Goal: Complete application form

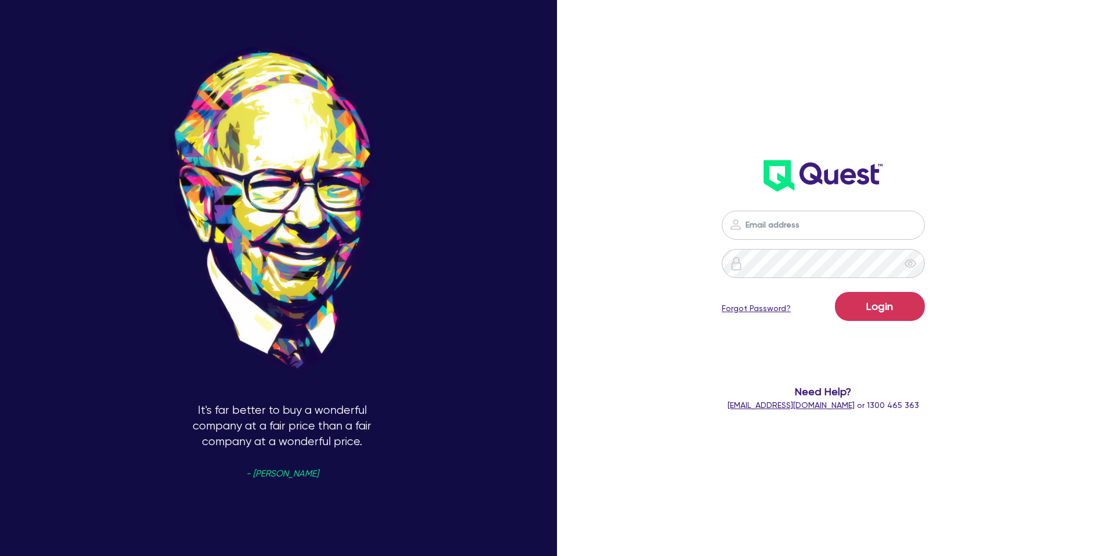
click at [866, 223] on input "email" at bounding box center [823, 225] width 203 height 29
type input "[PERSON_NAME][EMAIL_ADDRESS][DOMAIN_NAME]"
click at [880, 299] on button "Login" at bounding box center [880, 306] width 90 height 29
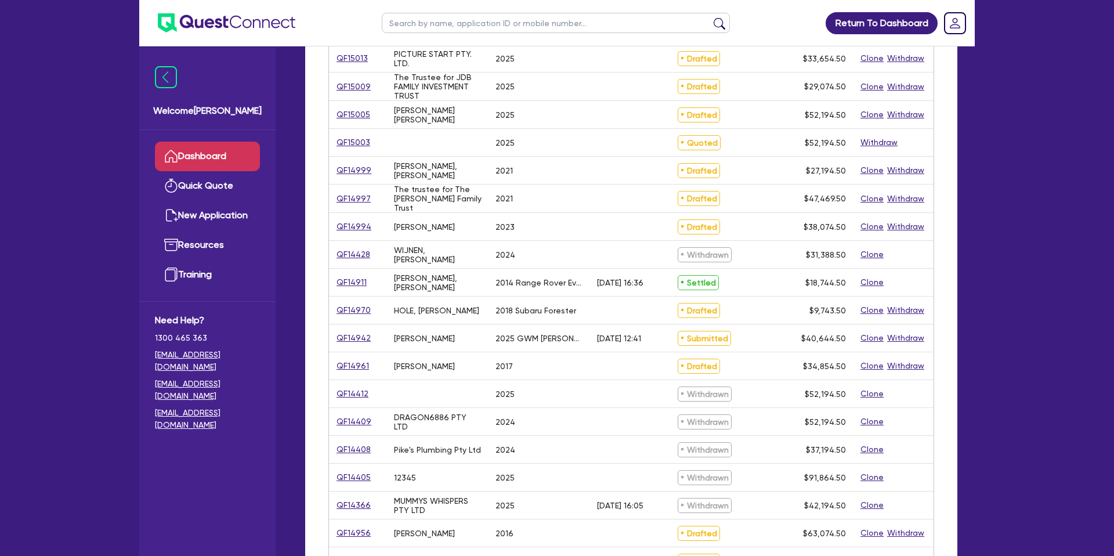
scroll to position [206, 0]
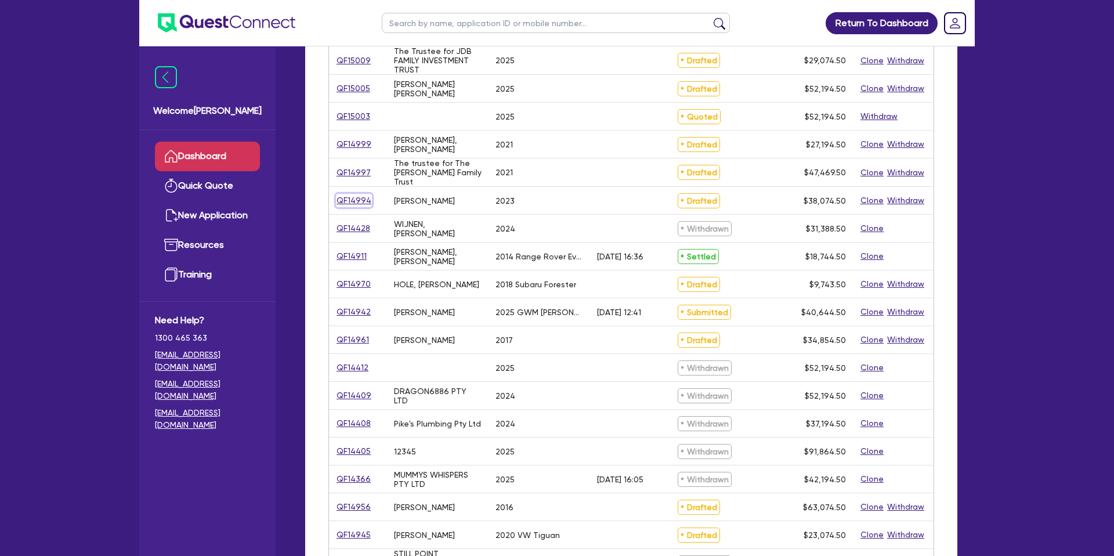
click at [357, 201] on link "QF14994" at bounding box center [354, 200] width 36 height 13
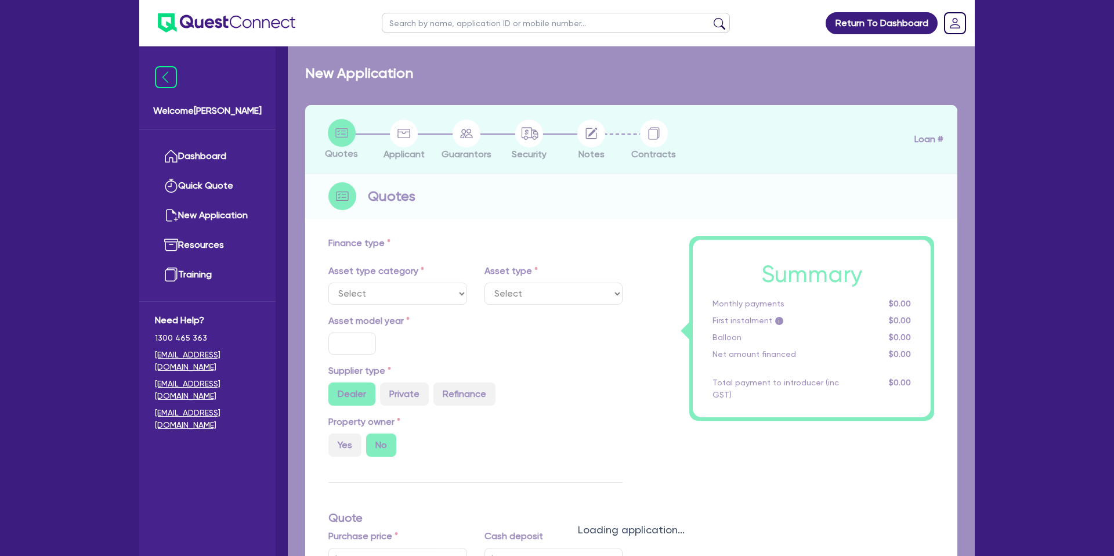
select select "CARS_AND_LIGHT_TRUCKS"
type input "2023"
radio input "true"
type input "45,000"
type input "10,000"
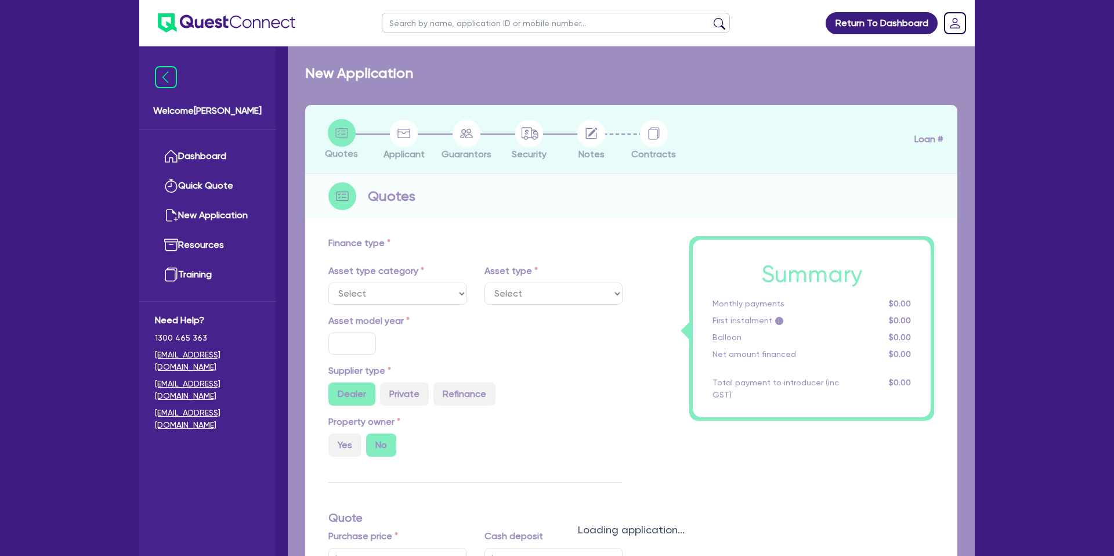
type input "35"
type input "15,750"
type input "4.99"
type input "1,899.92"
type input "8.99"
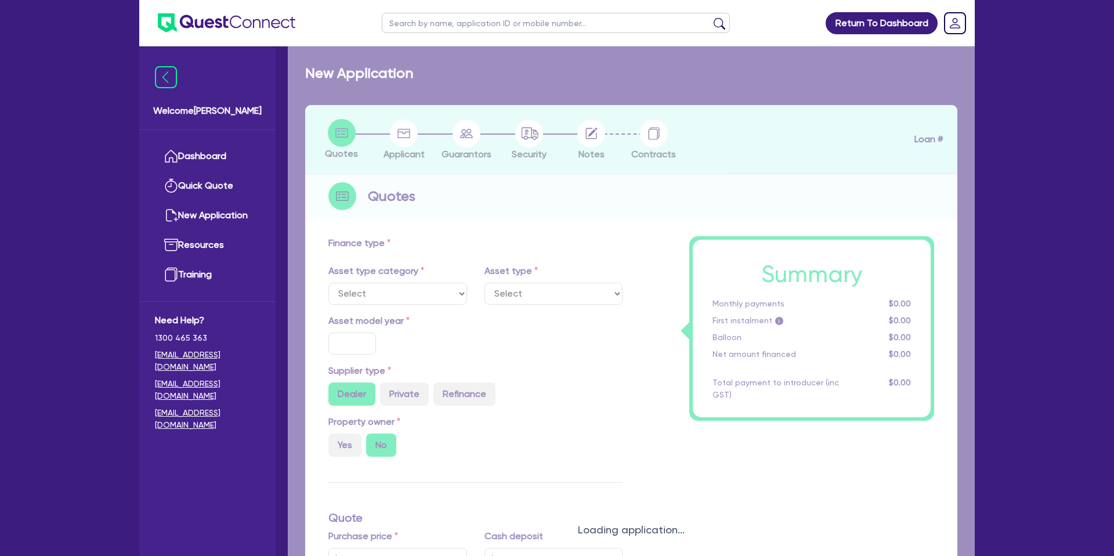
type input "2,200"
select select "PASSENGER_VEHICLES"
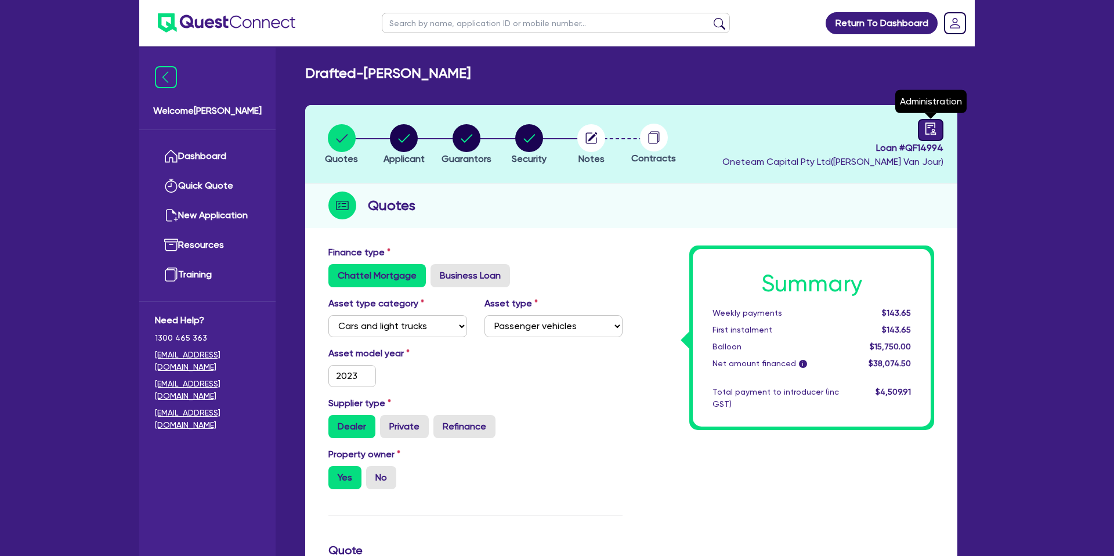
click at [931, 129] on icon "audit" at bounding box center [930, 128] width 13 height 13
select select "DRAFTED_NEW"
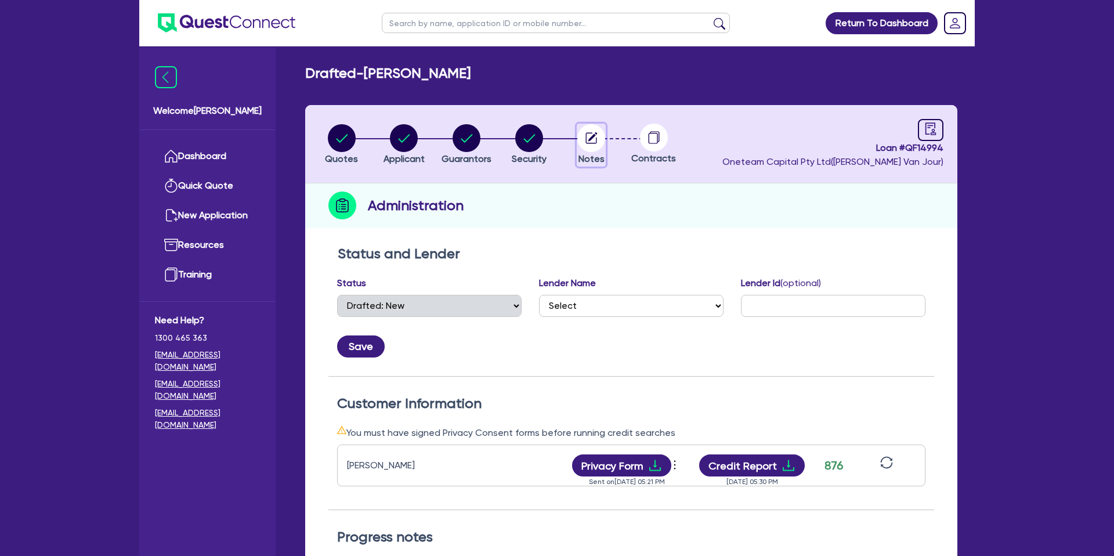
click at [594, 133] on circle "button" at bounding box center [591, 138] width 28 height 28
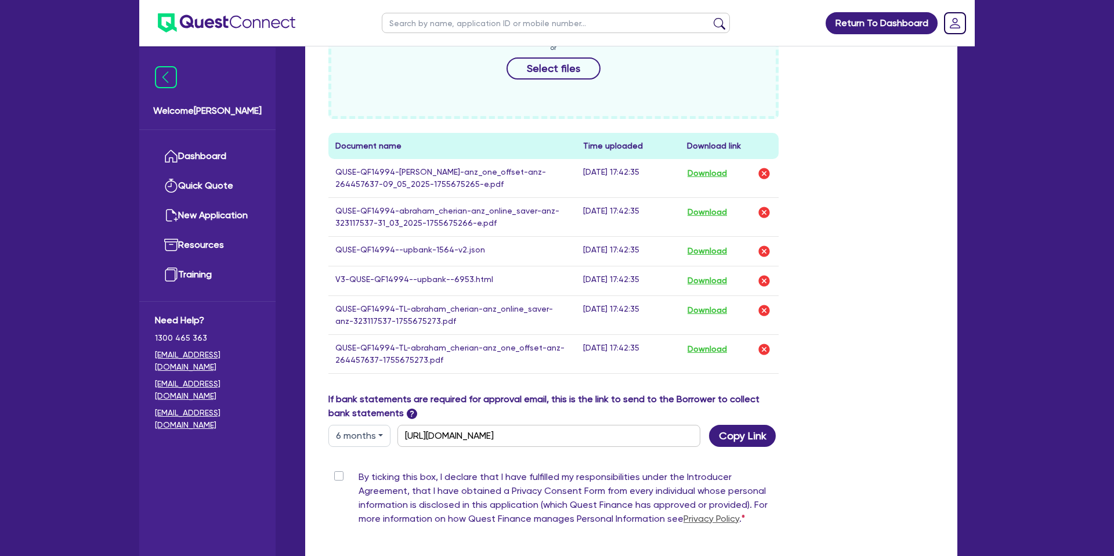
scroll to position [555, 0]
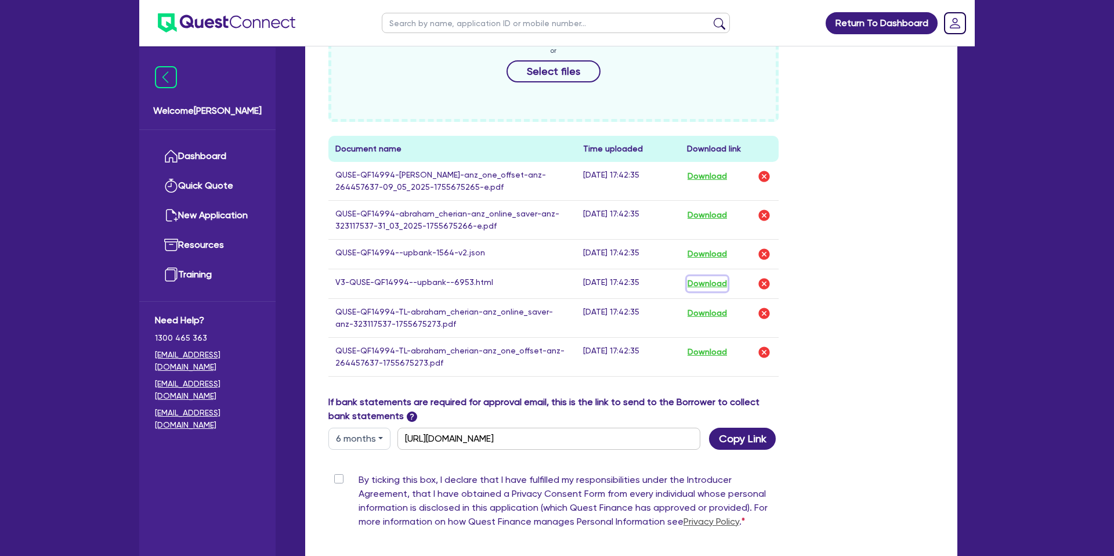
click at [714, 281] on button "Download" at bounding box center [707, 283] width 41 height 15
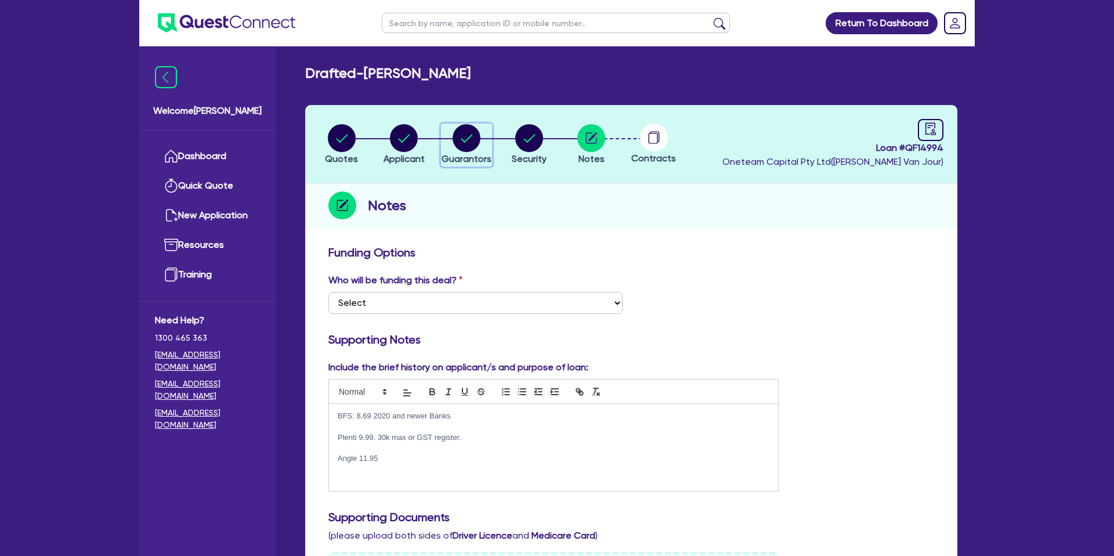
click at [461, 136] on circle "button" at bounding box center [467, 138] width 28 height 28
select select "MR"
select select "QLD"
select select "MARRIED"
select select "PROPERTY"
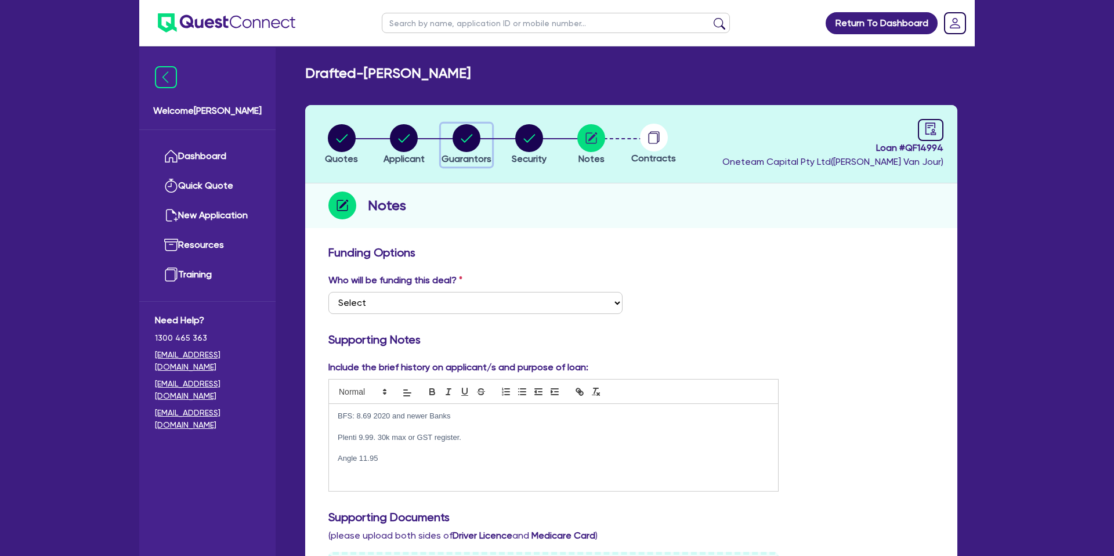
select select "MORTGAGE"
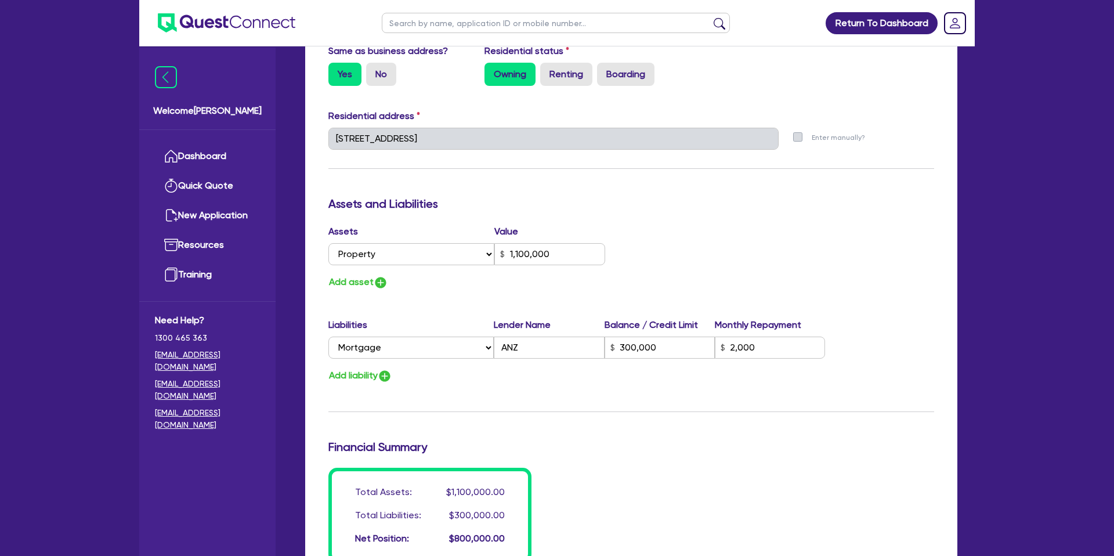
scroll to position [548, 0]
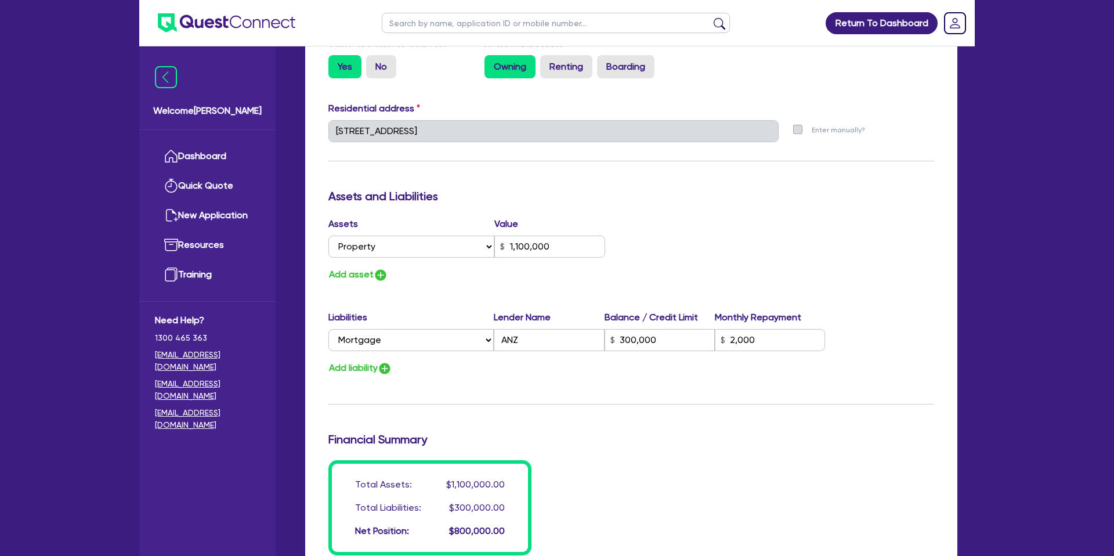
click at [573, 175] on div "Update residential status for Director #1 Boarding is only acceptable when the …" at bounding box center [631, 126] width 606 height 858
